Goal: Task Accomplishment & Management: Manage account settings

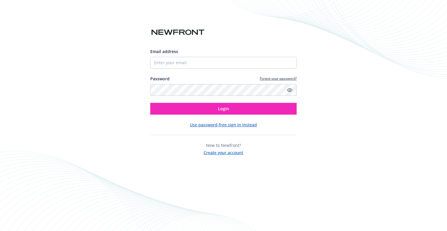
type input "[PERSON_NAME][EMAIL_ADDRESS][PERSON_NAME][DOMAIN_NAME]"
click at [271, 74] on div "Email address steven.koblinski@qatalyst.com Password Forgot your password? Login" at bounding box center [223, 81] width 146 height 66
click at [266, 80] on link "Forgot your password?" at bounding box center [278, 78] width 37 height 5
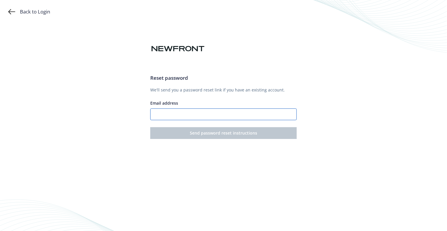
click at [193, 111] on input "Email address" at bounding box center [223, 114] width 146 height 12
type input "[PERSON_NAME][EMAIL_ADDRESS][PERSON_NAME][DOMAIN_NAME]"
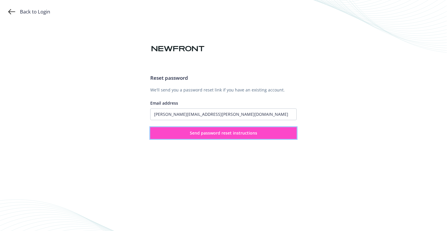
click at [186, 133] on button "Send password reset instructions" at bounding box center [223, 133] width 146 height 12
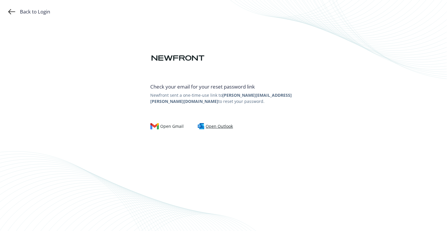
click at [207, 127] on div "Open Outlook" at bounding box center [215, 126] width 35 height 6
